Goal: Information Seeking & Learning: Check status

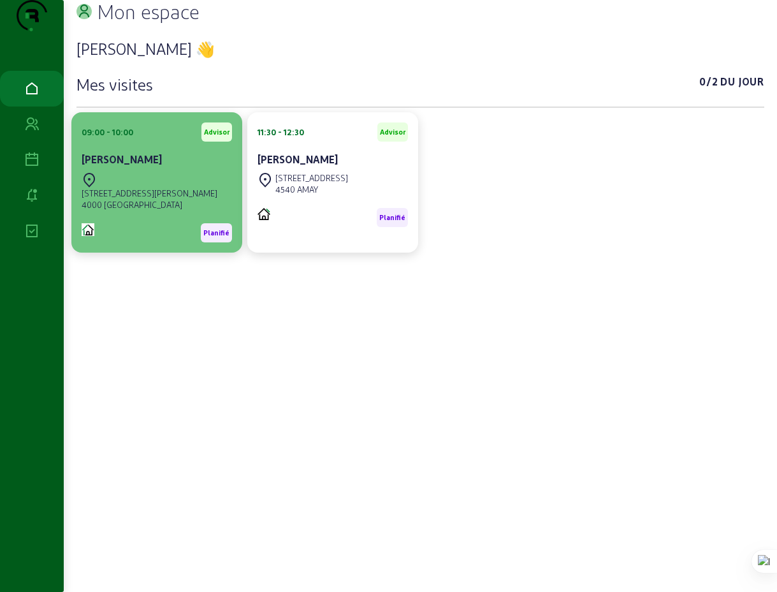
click at [163, 167] on div "[PERSON_NAME]" at bounding box center [157, 159] width 150 height 15
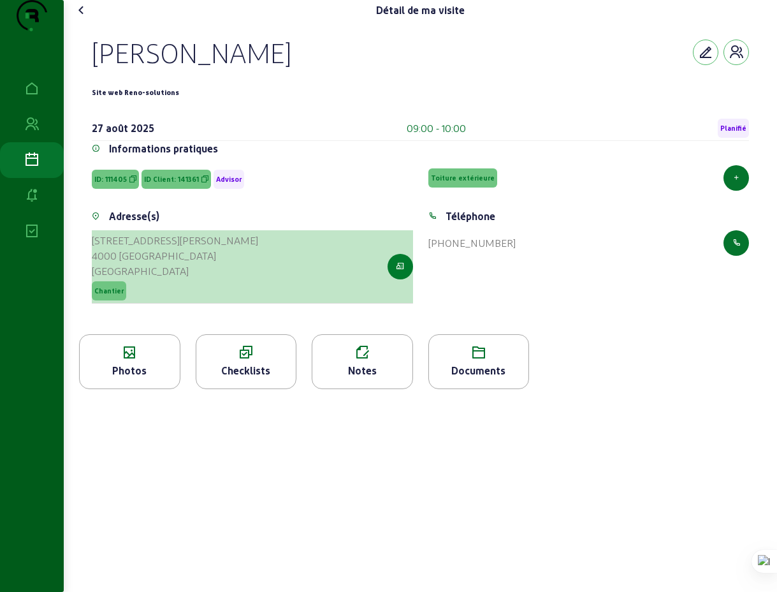
click at [400, 272] on icon "button" at bounding box center [400, 266] width 8 height 11
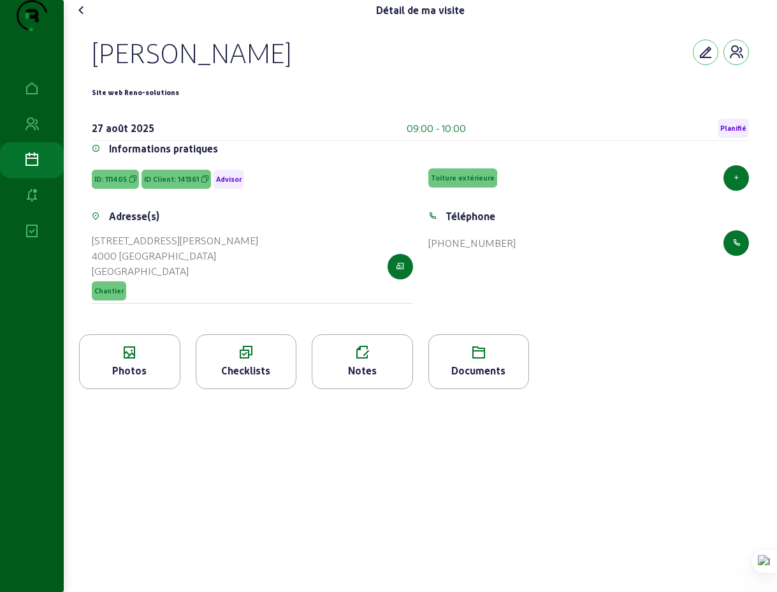
click at [84, 18] on icon at bounding box center [81, 10] width 15 height 15
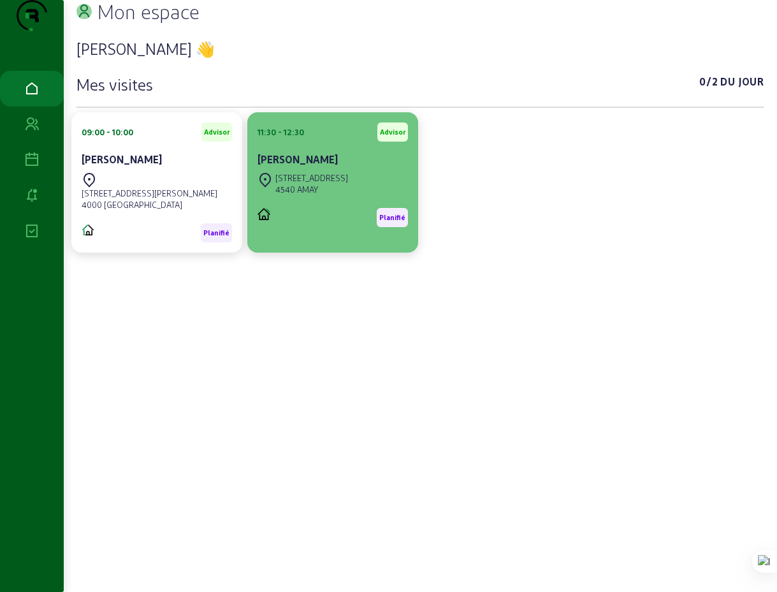
click at [328, 170] on div "[PERSON_NAME]" at bounding box center [333, 161] width 150 height 18
